Goal: Transaction & Acquisition: Subscribe to service/newsletter

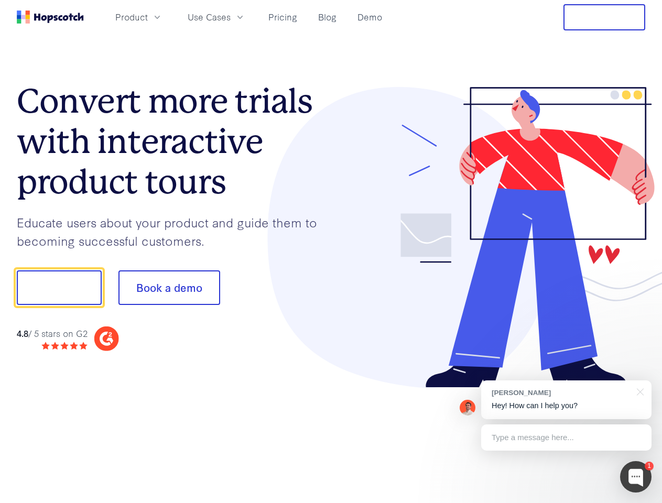
click at [331, 252] on div at bounding box center [488, 237] width 315 height 301
click at [148, 17] on span "Product" at bounding box center [131, 16] width 33 height 13
click at [231, 17] on span "Use Cases" at bounding box center [209, 16] width 43 height 13
click at [605, 17] on button "Free Trial" at bounding box center [605, 17] width 82 height 26
click at [59, 288] on button "Show me!" at bounding box center [59, 288] width 85 height 35
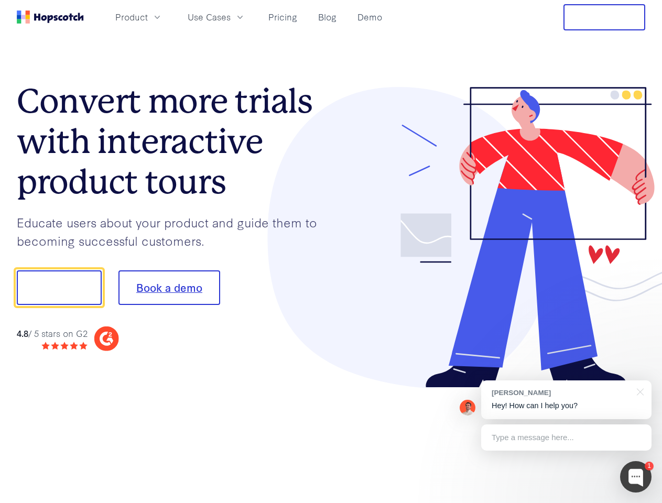
click at [169, 288] on button "Book a demo" at bounding box center [170, 288] width 102 height 35
click at [636, 477] on div at bounding box center [635, 476] width 31 height 31
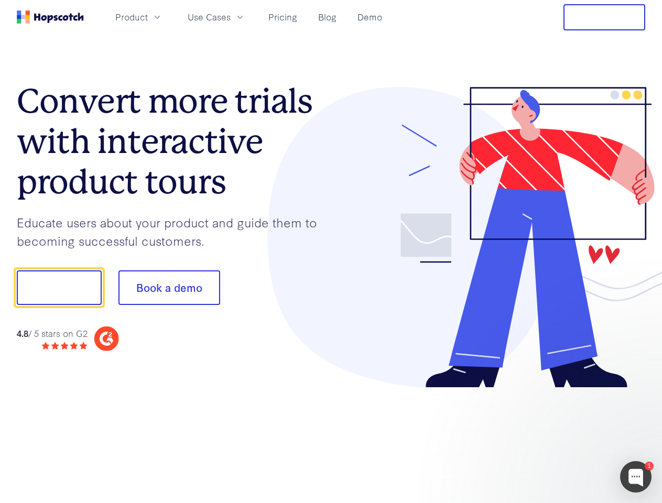
click at [566, 400] on div at bounding box center [553, 287] width 197 height 350
click at [639, 391] on div at bounding box center [553, 356] width 197 height 209
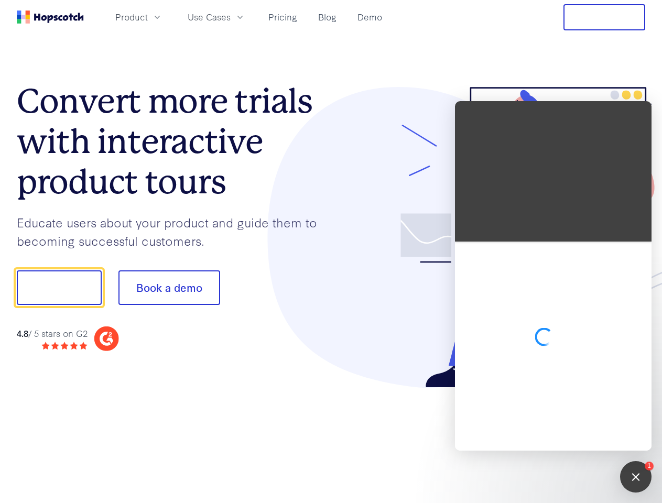
click at [566, 438] on div at bounding box center [553, 346] width 197 height 209
